Goal: Obtain resource: Obtain resource

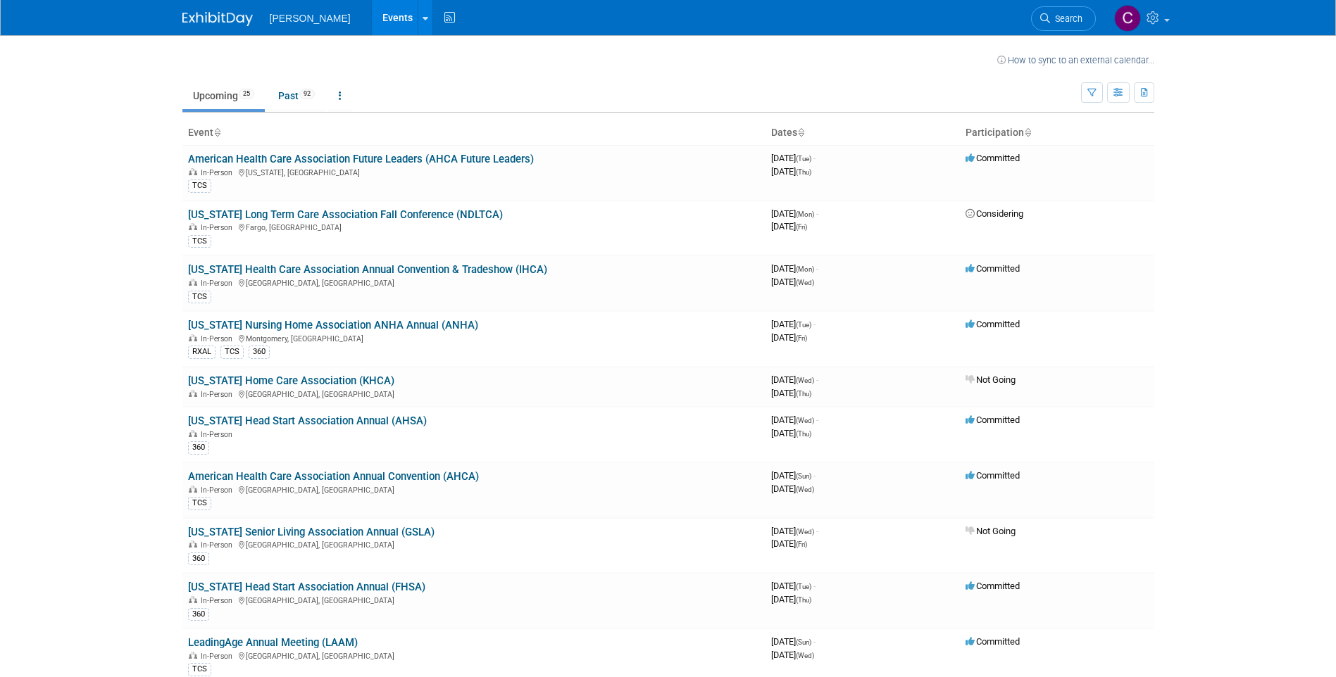
click at [353, 328] on link "[US_STATE] Nursing Home Association ANHA Annual (ANHA)" at bounding box center [333, 325] width 290 height 13
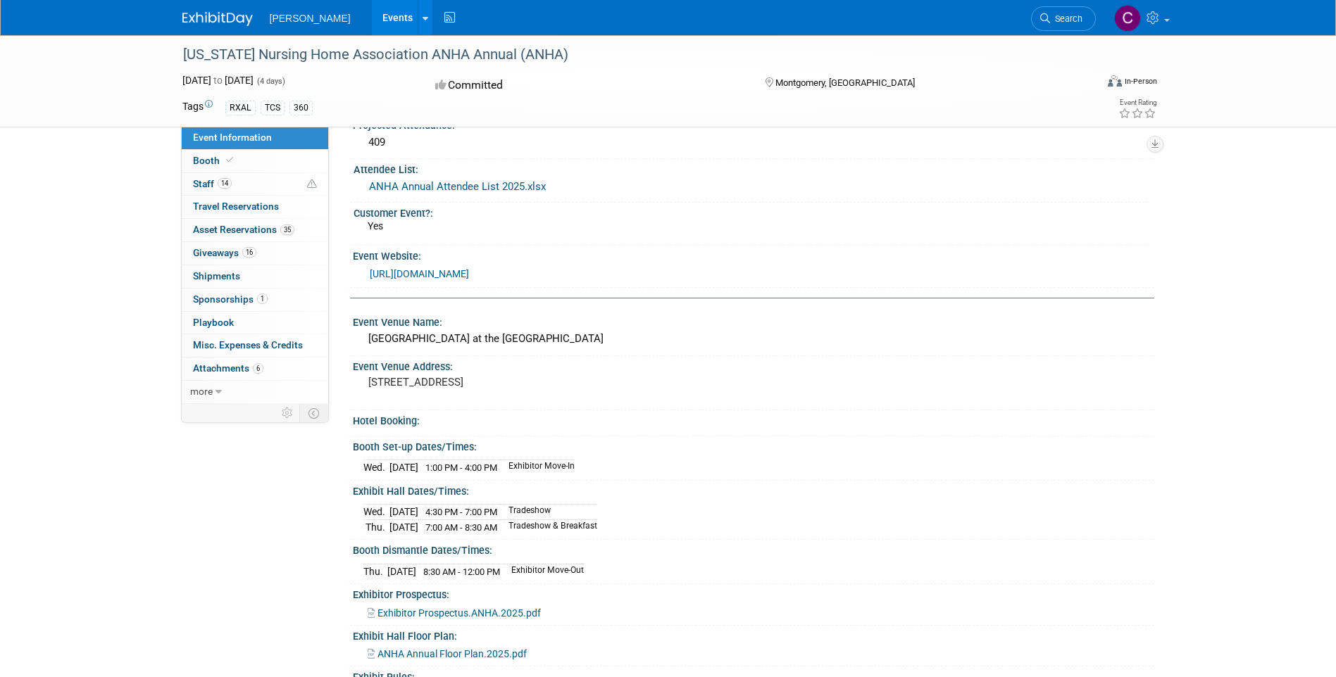
scroll to position [277, 0]
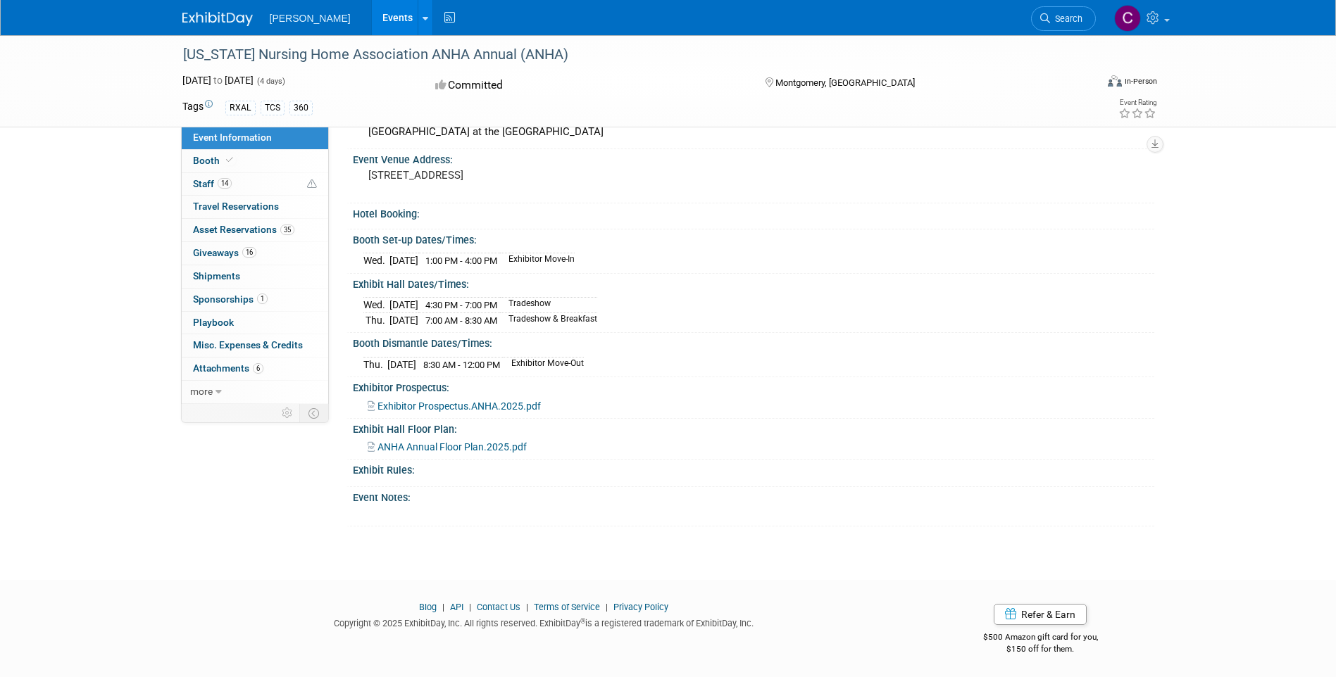
click at [456, 407] on span "Exhibitor Prospectus.ANHA.2025.pdf" at bounding box center [458, 406] width 163 height 11
click at [482, 441] on span "ANHA Annual Floor Plan.2025.pdf" at bounding box center [451, 446] width 149 height 11
click at [489, 442] on span "ANHA Annual Floor Plan.2025.pdf" at bounding box center [451, 446] width 149 height 11
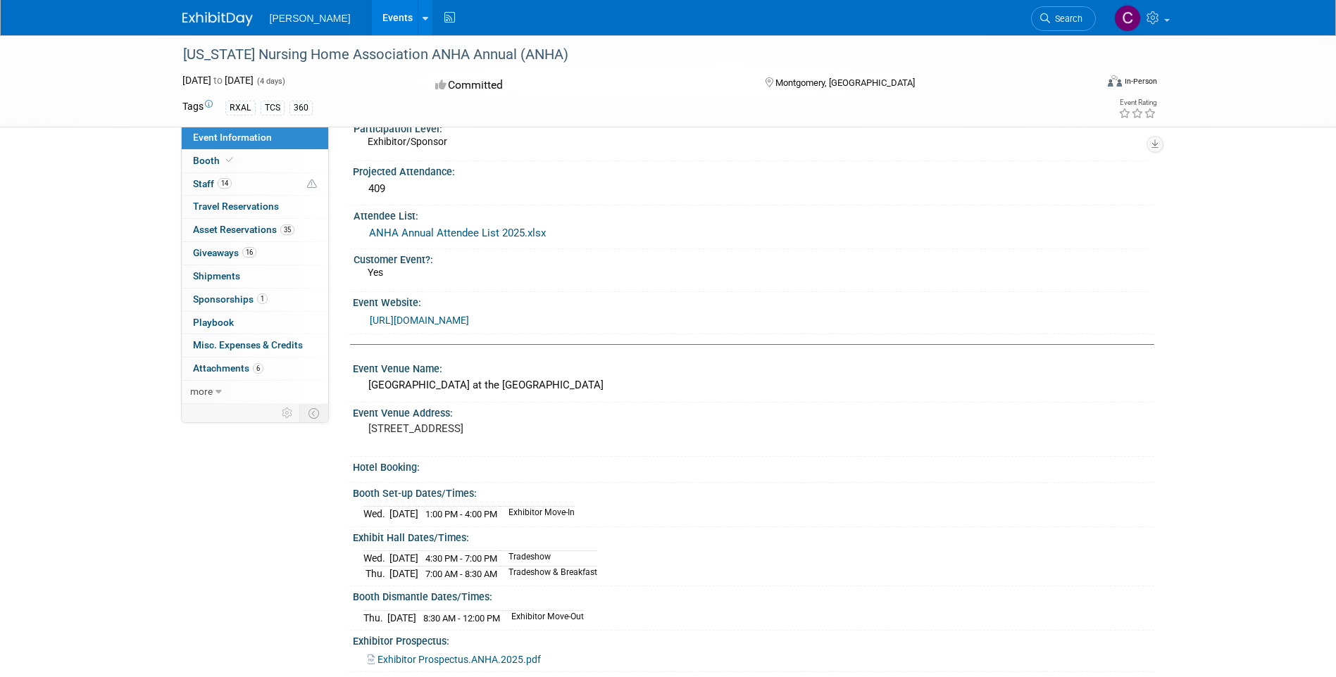
scroll to position [0, 0]
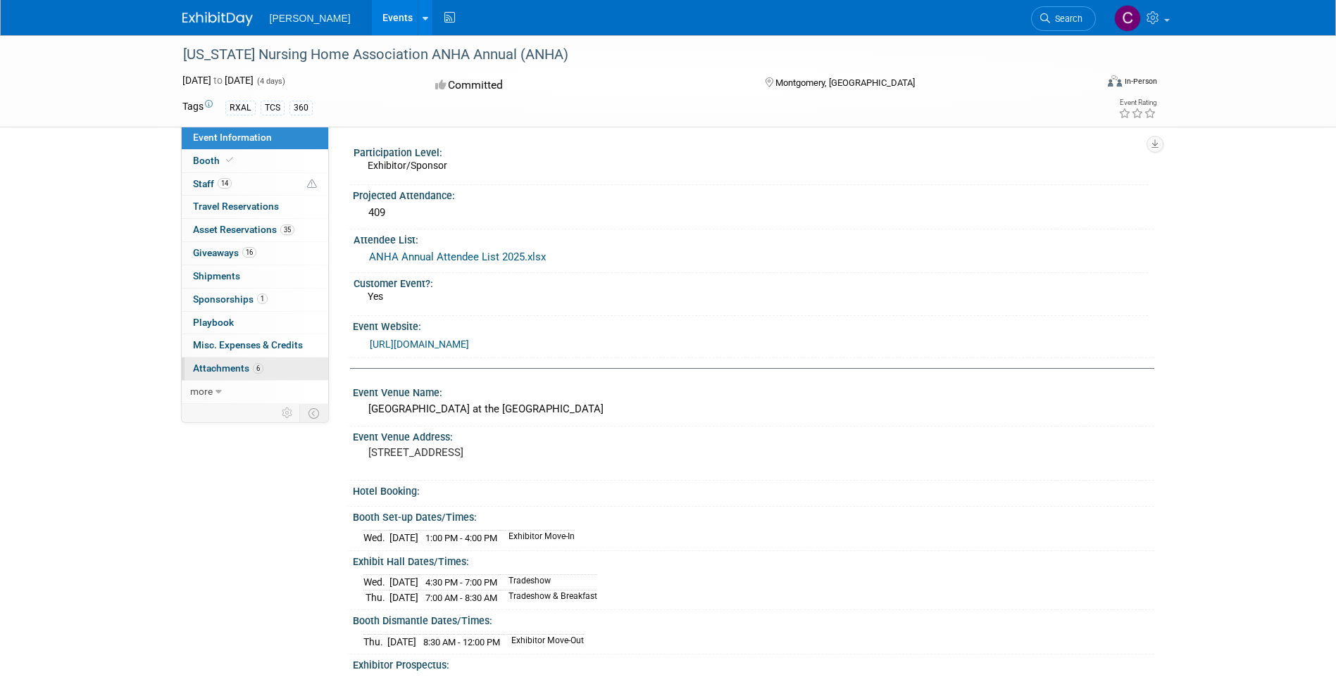
click at [244, 370] on span "Attachments 6" at bounding box center [228, 368] width 70 height 11
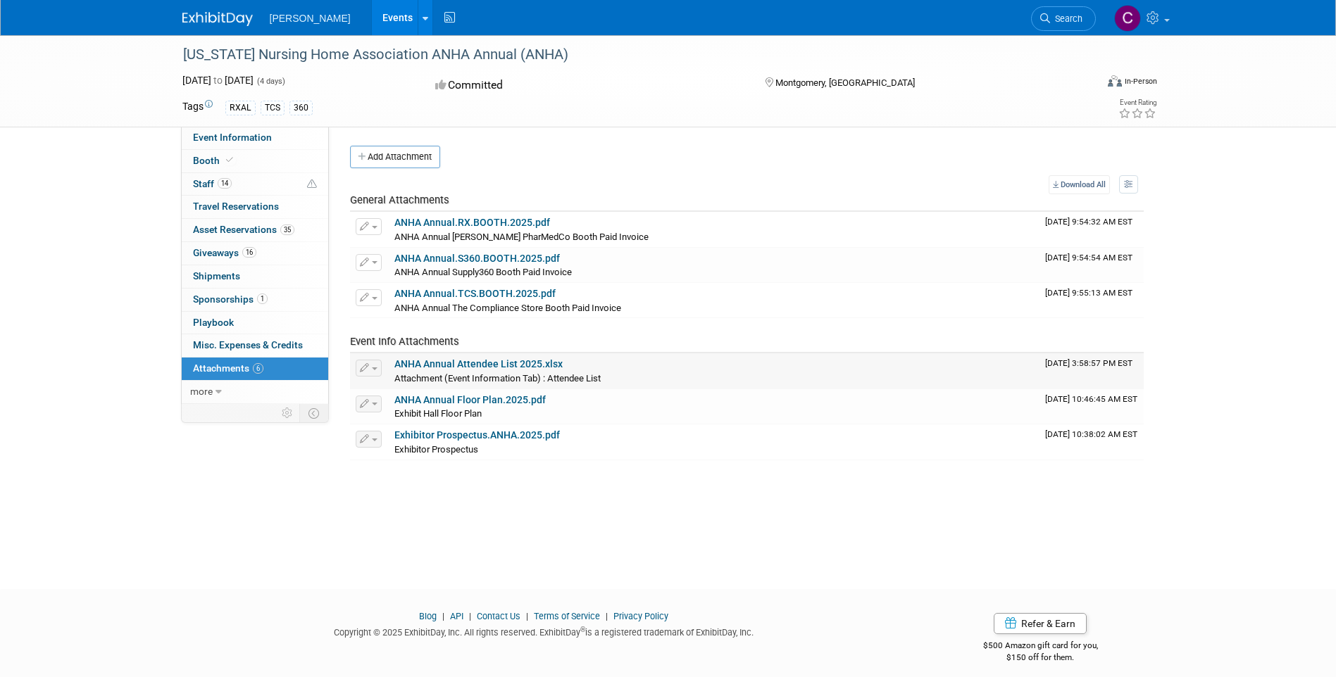
click at [447, 364] on link "ANHA Annual Attendee List 2025.xlsx" at bounding box center [478, 363] width 168 height 11
click at [520, 361] on link "ANHA Annual Attendee List 2025.xlsx" at bounding box center [478, 363] width 168 height 11
click at [222, 222] on link "35 Asset Reservations 35" at bounding box center [255, 230] width 146 height 23
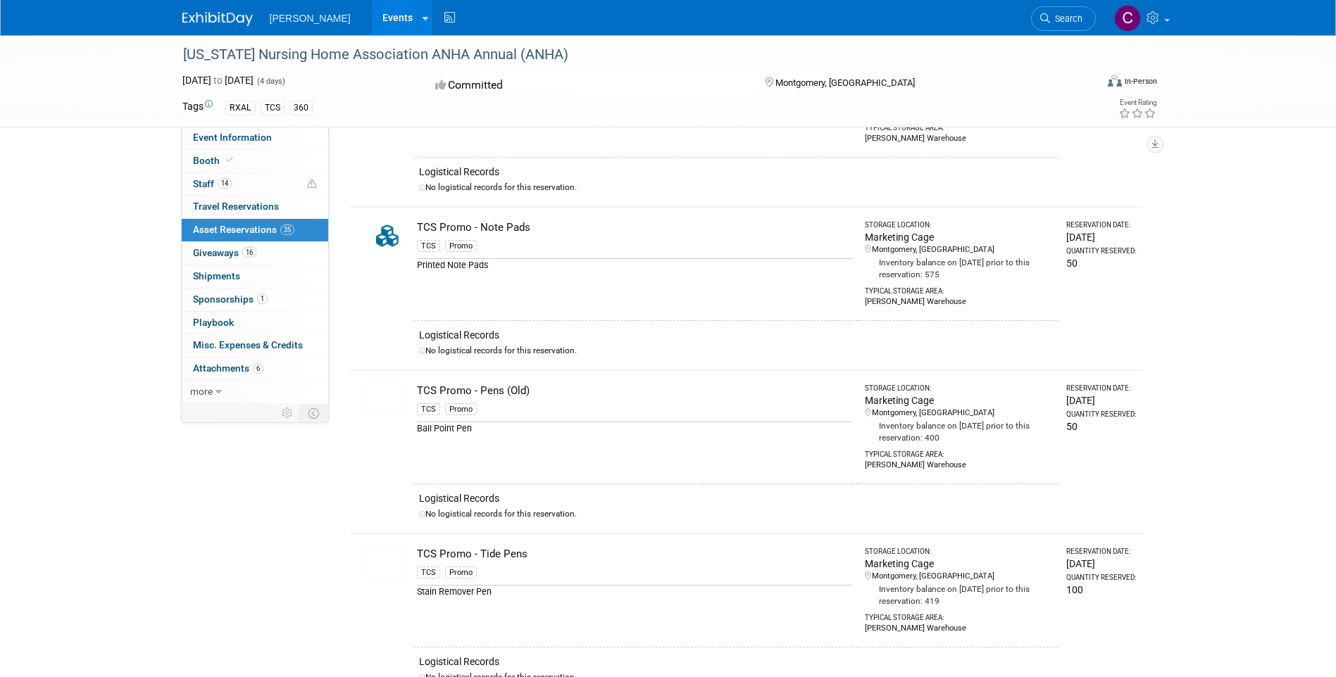
scroll to position [4647, 0]
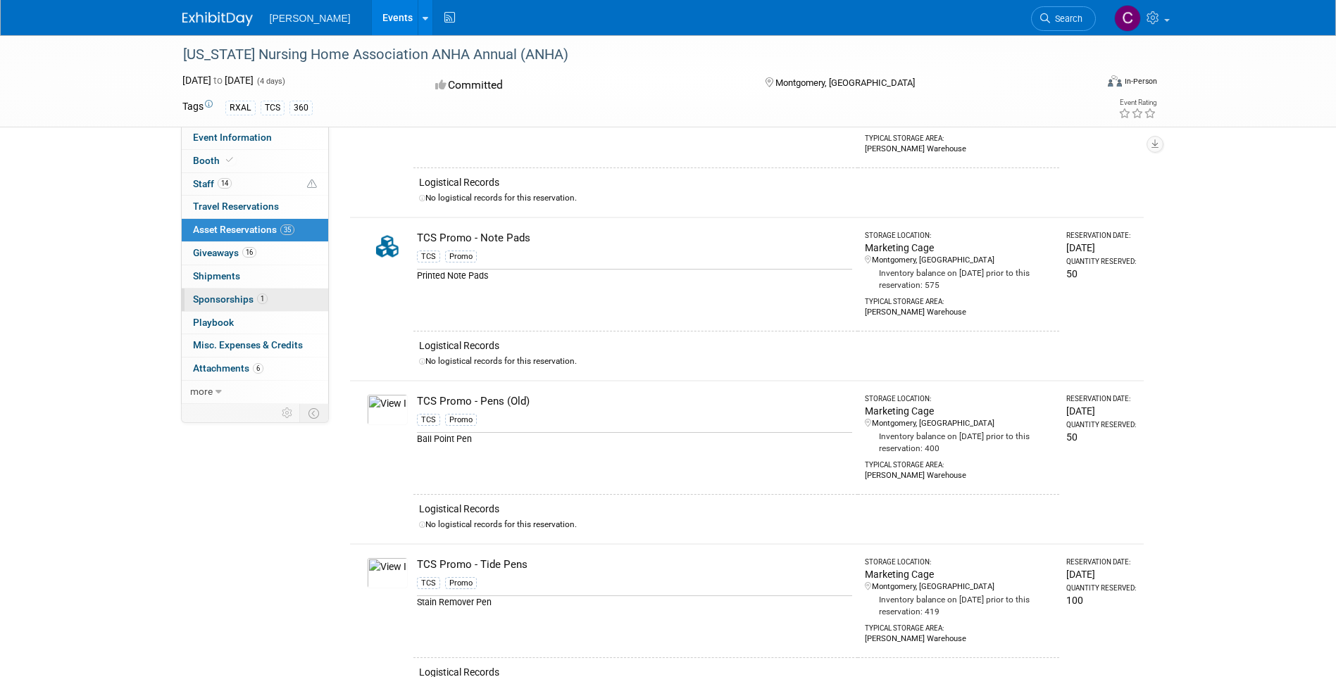
click at [253, 297] on span "Sponsorships 1" at bounding box center [230, 299] width 75 height 11
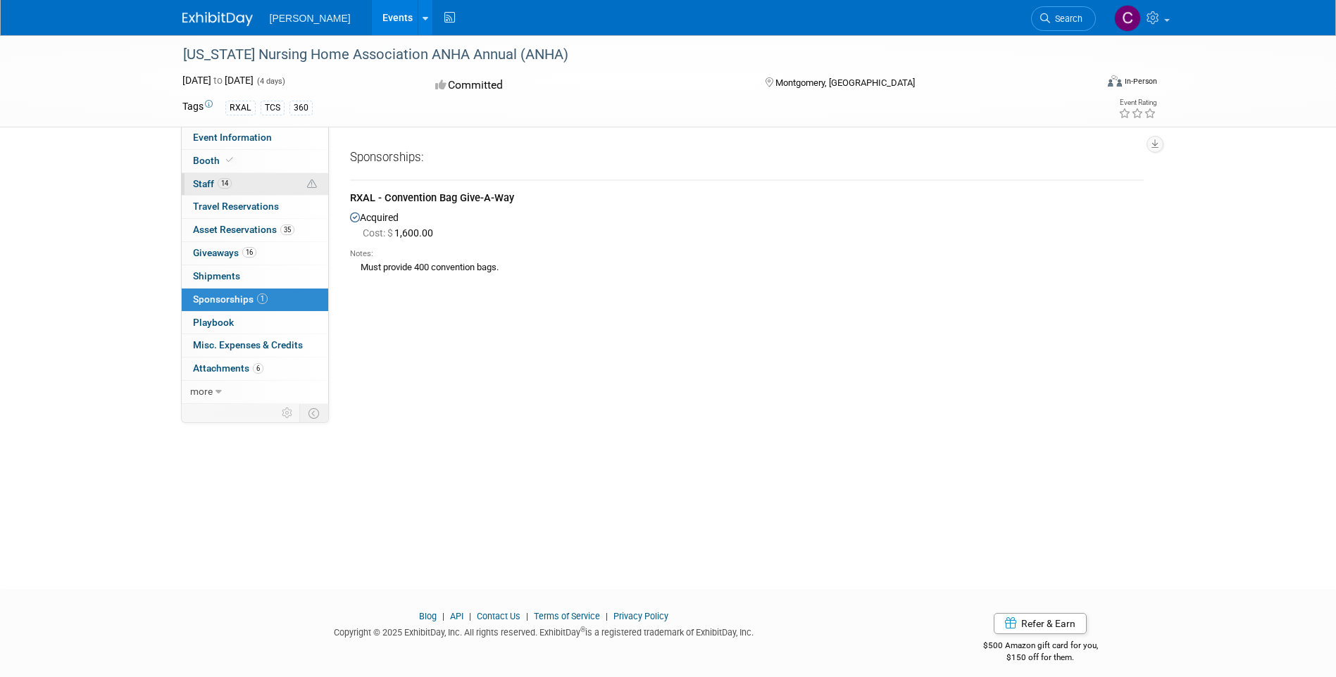
click at [230, 186] on span "14" at bounding box center [225, 183] width 14 height 11
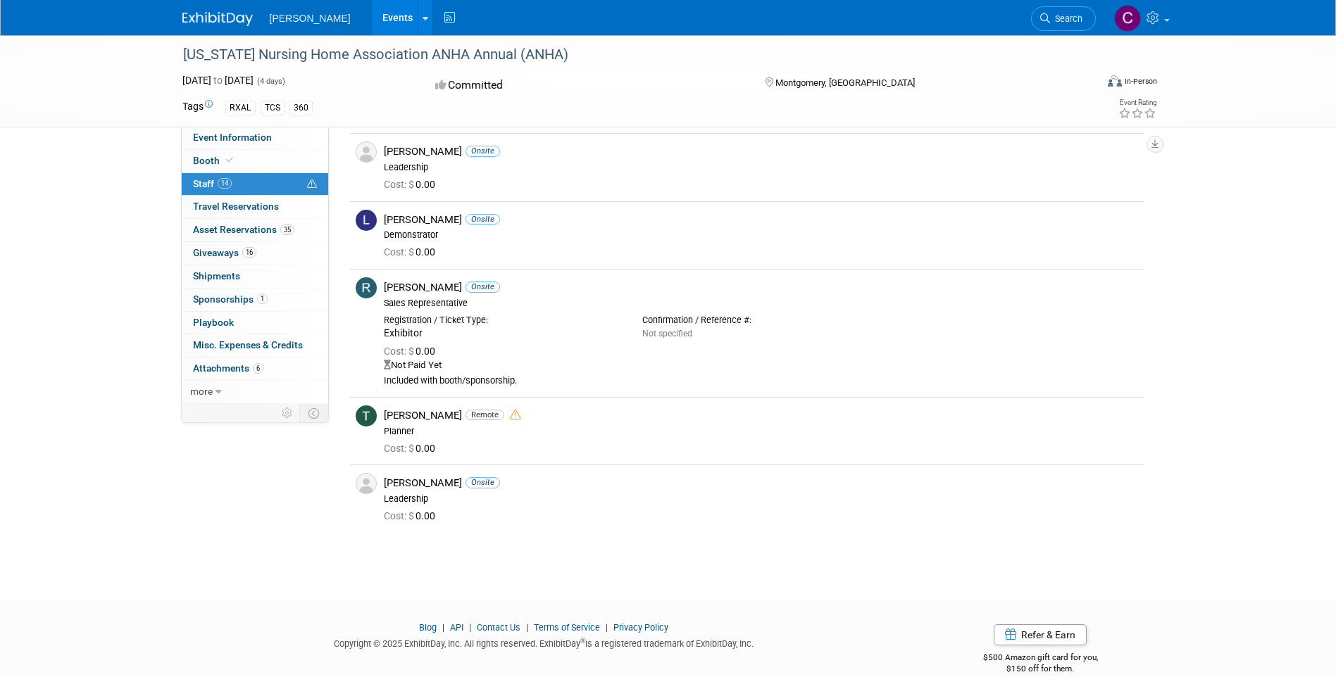
scroll to position [845, 0]
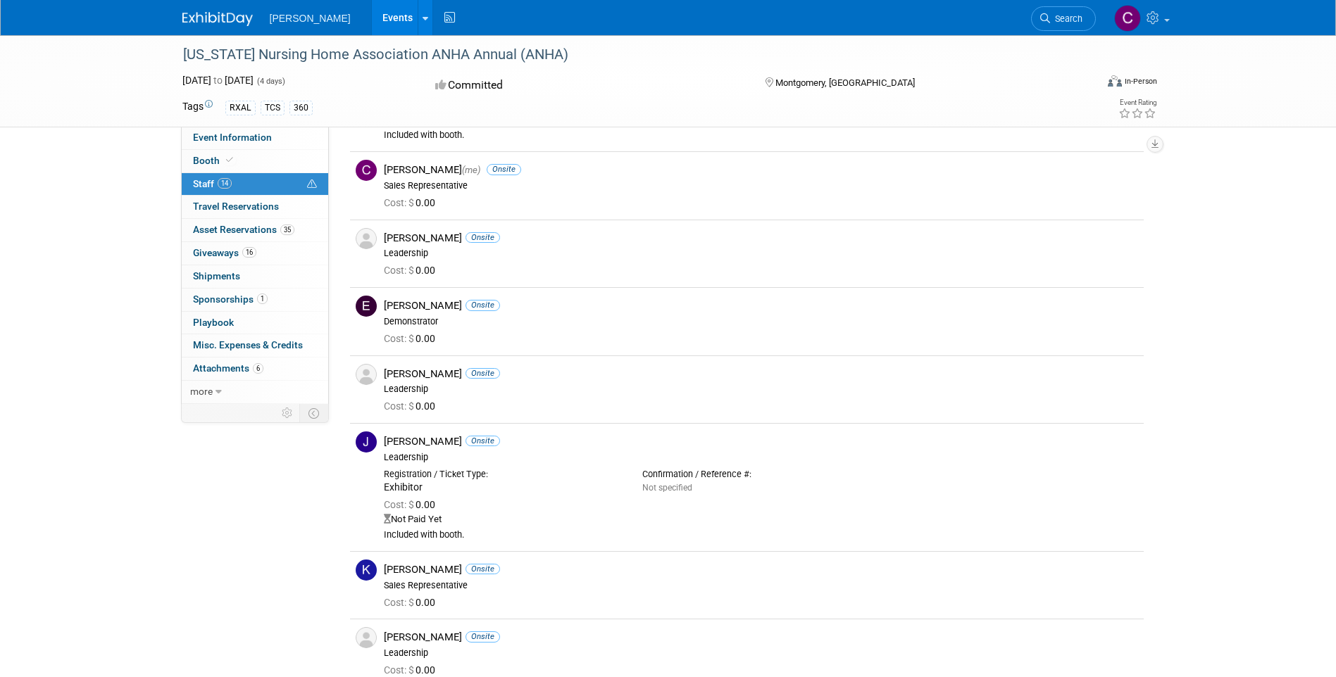
click at [77, 268] on div "Alabama Nursing Home Association ANHA Annual (ANHA) Sep 23, 2025 to Sep 26, 202…" at bounding box center [668, 372] width 1336 height 1378
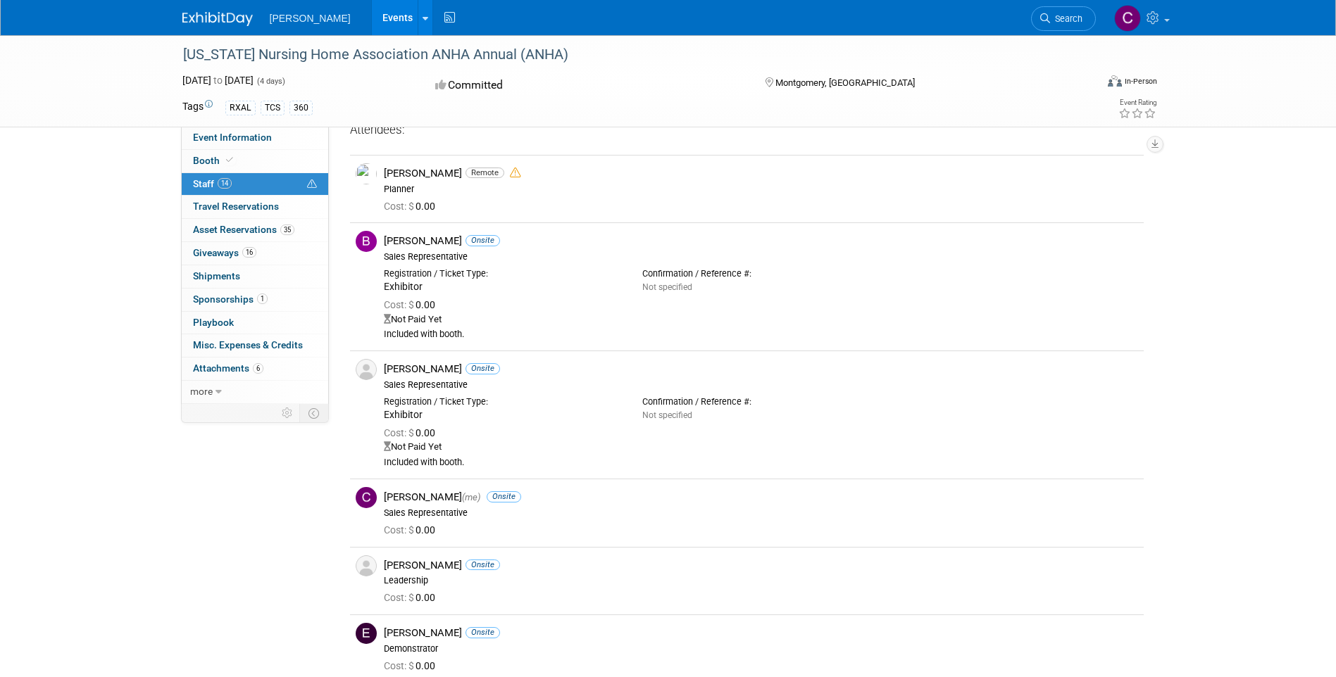
scroll to position [0, 0]
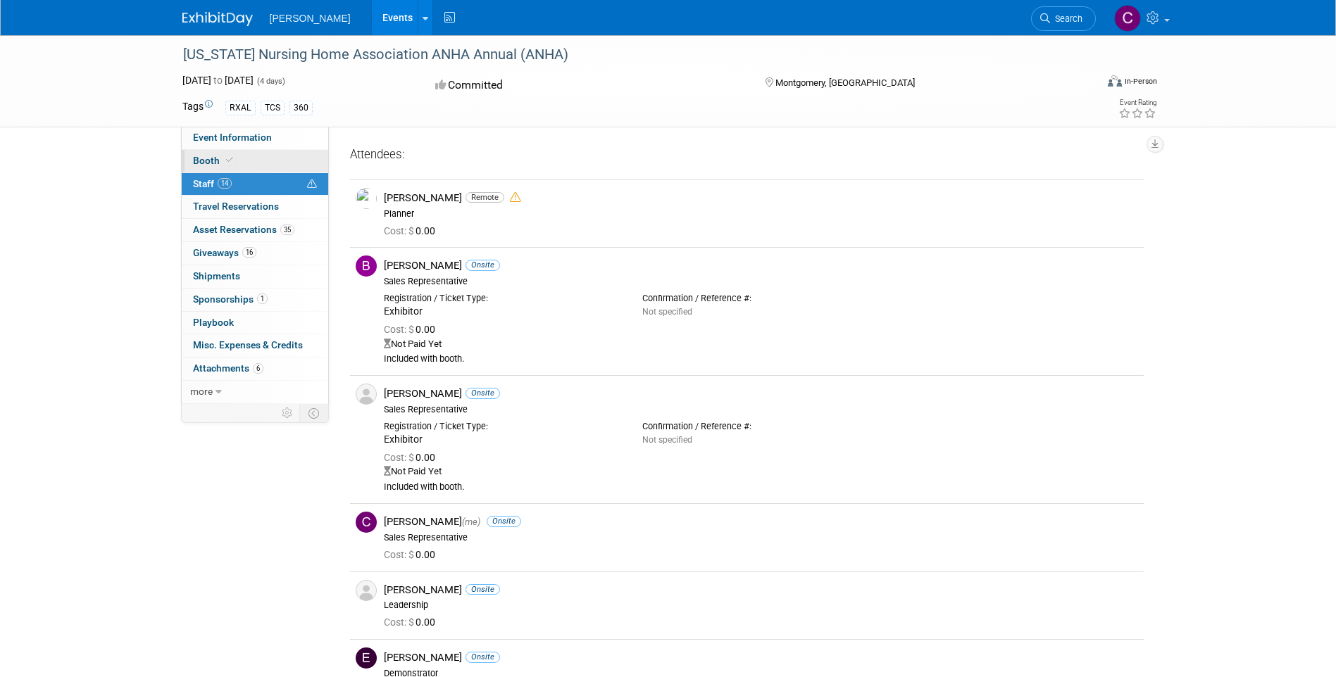
click at [211, 161] on span "Booth" at bounding box center [214, 160] width 43 height 11
